Goal: Use online tool/utility: Utilize a website feature to perform a specific function

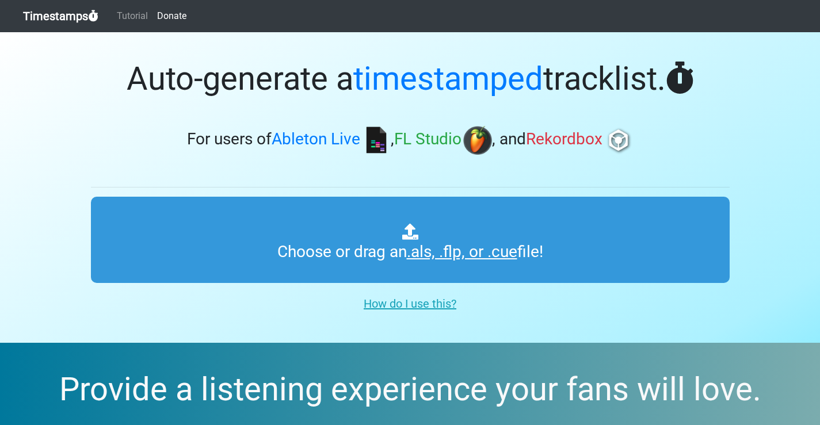
type input "C:\fakepath\hup.als"
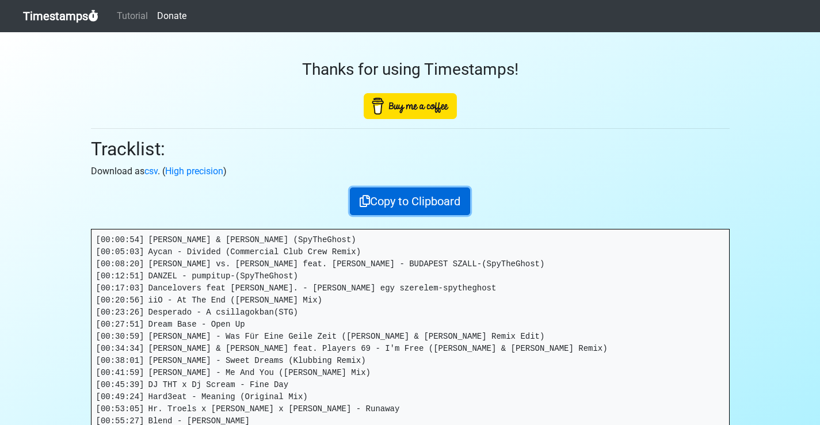
click at [408, 201] on button "Copy to Clipboard" at bounding box center [410, 202] width 120 height 28
click at [418, 199] on button "Copied!" at bounding box center [410, 202] width 58 height 28
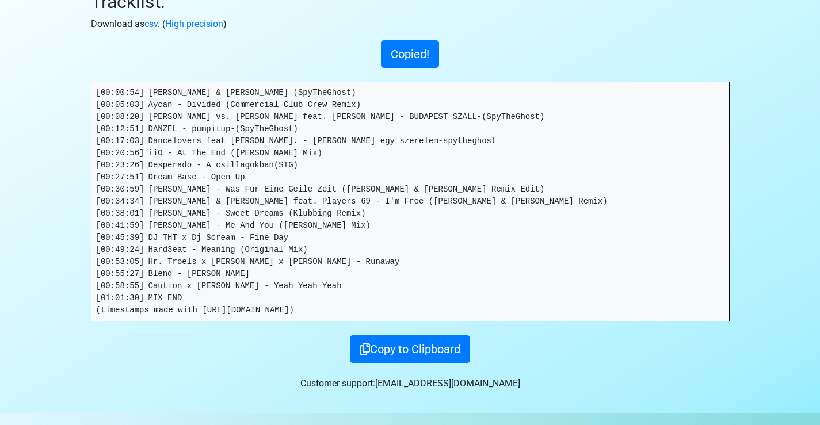
scroll to position [153, 0]
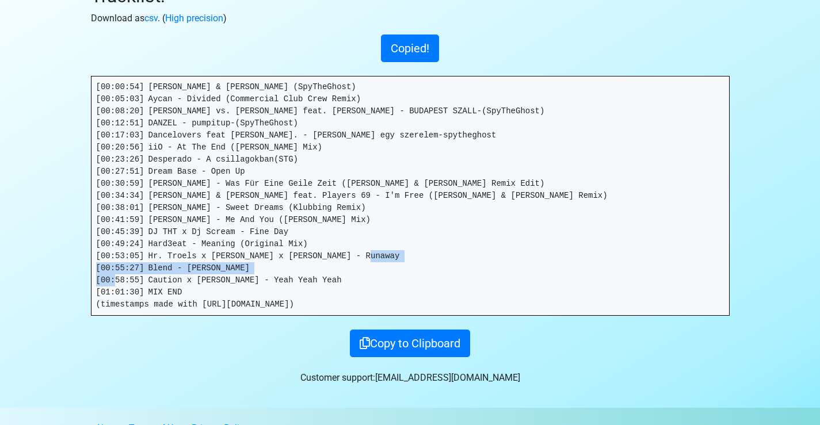
drag, startPoint x: 297, startPoint y: 307, endPoint x: 96, endPoint y: 307, distance: 200.8
click at [95, 307] on pre "[00:00:54] [PERSON_NAME] & [PERSON_NAME] (SpyTheGhost) [00:05:03] Aycan - Divid…" at bounding box center [409, 196] width 637 height 239
click at [398, 41] on button "Copied!" at bounding box center [410, 49] width 58 height 28
